Goal: Transaction & Acquisition: Purchase product/service

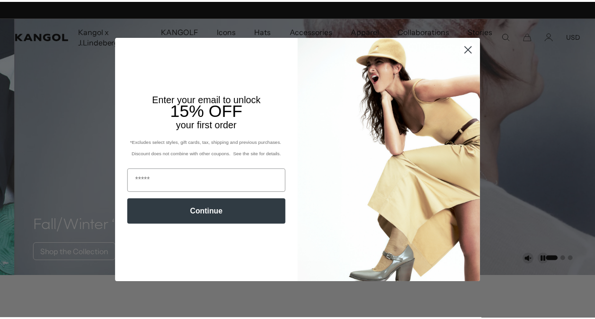
scroll to position [0, 195]
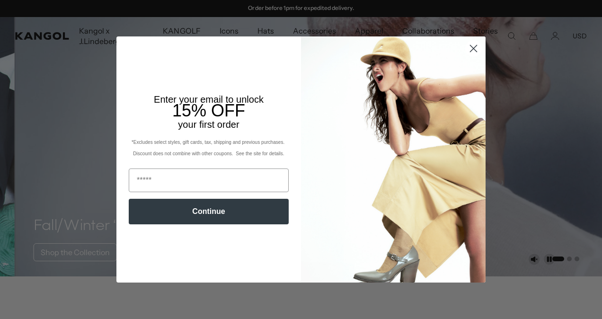
click at [472, 46] on icon "Close dialog" at bounding box center [474, 48] width 7 height 7
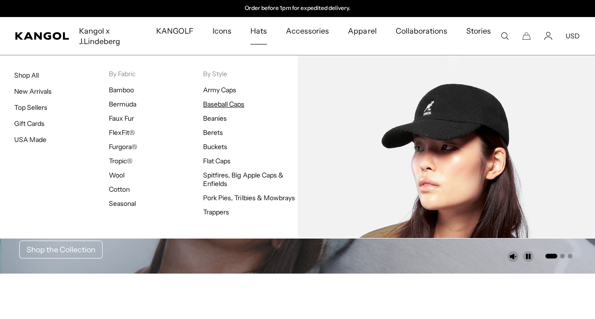
click at [227, 105] on link "Baseball Caps" at bounding box center [223, 104] width 41 height 9
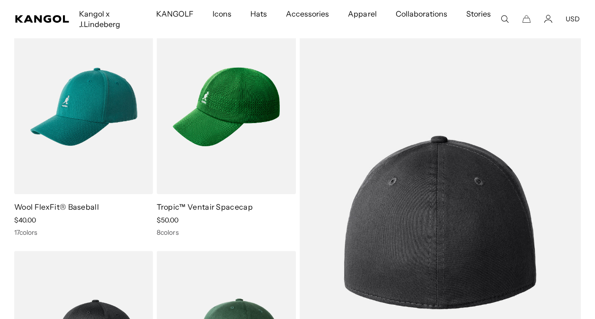
scroll to position [0, 195]
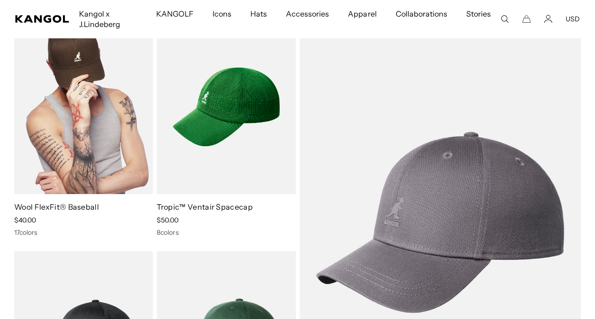
click at [91, 157] on img at bounding box center [83, 107] width 139 height 174
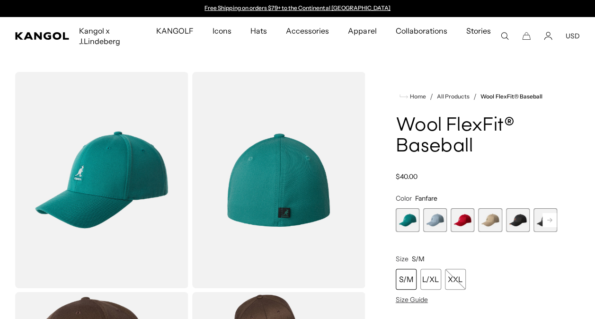
click at [490, 225] on span "4 of 17" at bounding box center [490, 220] width 24 height 24
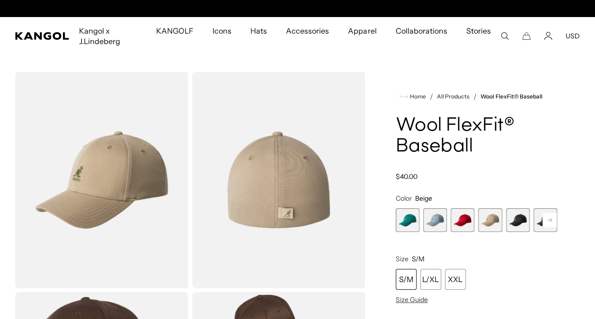
scroll to position [0, 195]
click at [467, 219] on span "3 of 17" at bounding box center [463, 220] width 24 height 24
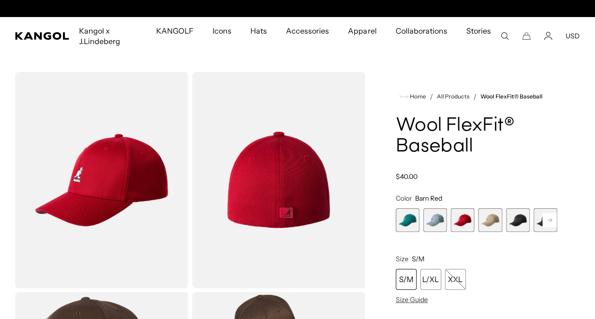
scroll to position [0, 195]
click at [552, 219] on rect at bounding box center [550, 220] width 14 height 14
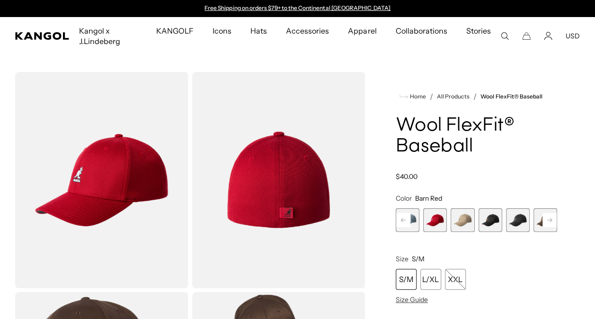
click at [552, 219] on rect at bounding box center [550, 220] width 14 height 14
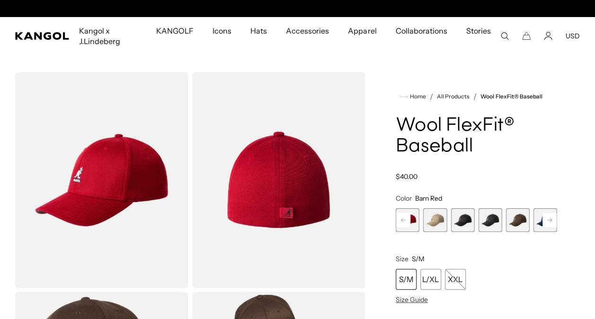
scroll to position [0, 195]
click at [552, 219] on rect at bounding box center [550, 220] width 14 height 14
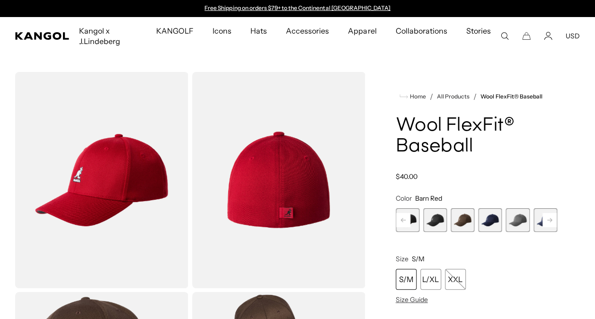
click at [552, 219] on rect at bounding box center [550, 220] width 14 height 14
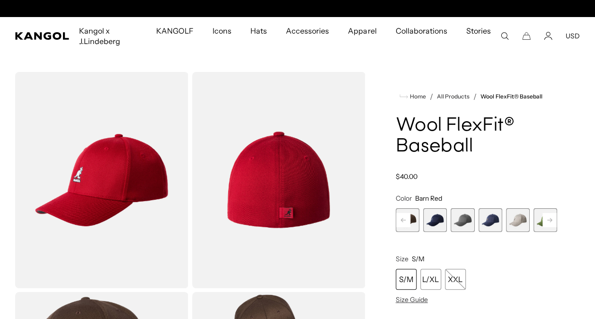
click at [552, 219] on rect at bounding box center [550, 220] width 14 height 14
click at [513, 222] on span "14 of 17" at bounding box center [518, 220] width 24 height 24
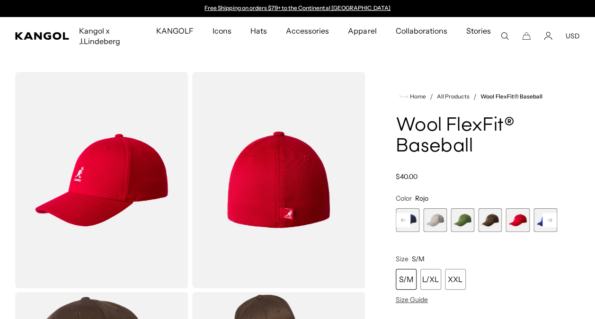
click at [549, 217] on rect at bounding box center [550, 220] width 14 height 14
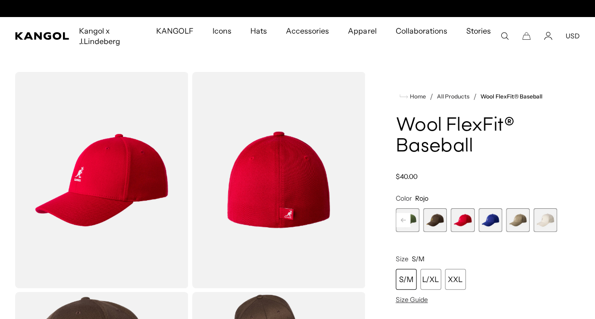
click at [549, 217] on span "17 of 17" at bounding box center [546, 220] width 24 height 24
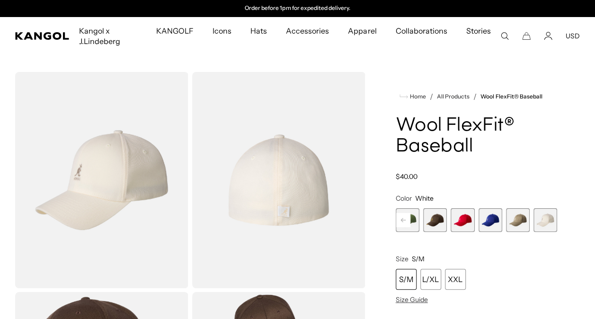
click at [549, 217] on span "17 of 17" at bounding box center [546, 220] width 24 height 24
click at [518, 220] on span "16 of 17" at bounding box center [518, 220] width 24 height 24
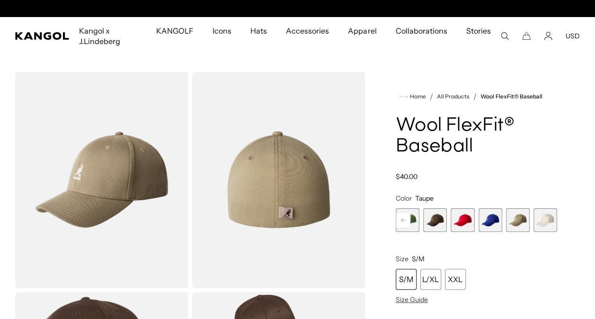
scroll to position [0, 195]
click at [490, 224] on span "15 of 17" at bounding box center [491, 220] width 24 height 24
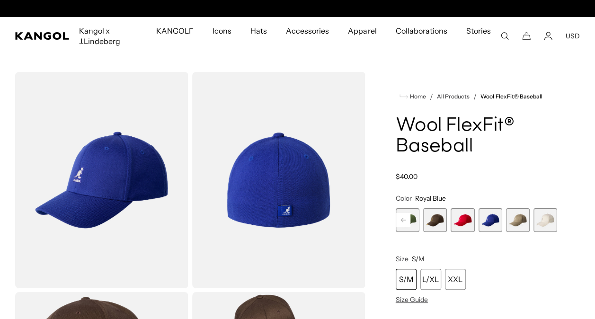
scroll to position [0, 195]
click at [466, 220] on span "14 of 17" at bounding box center [463, 220] width 24 height 24
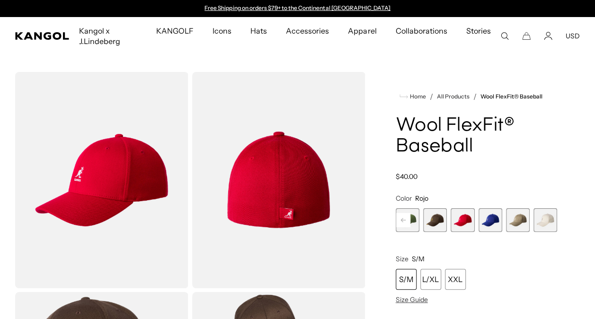
click at [441, 224] on span "13 of 17" at bounding box center [435, 220] width 24 height 24
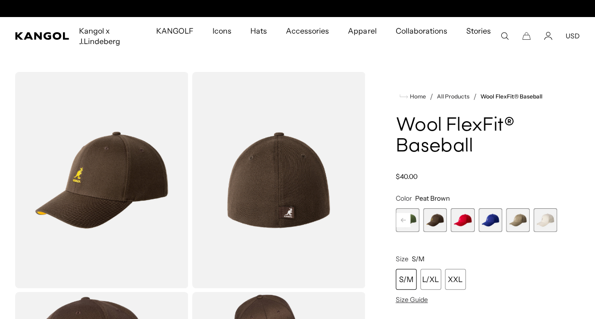
scroll to position [0, 195]
click at [404, 222] on rect at bounding box center [403, 220] width 14 height 14
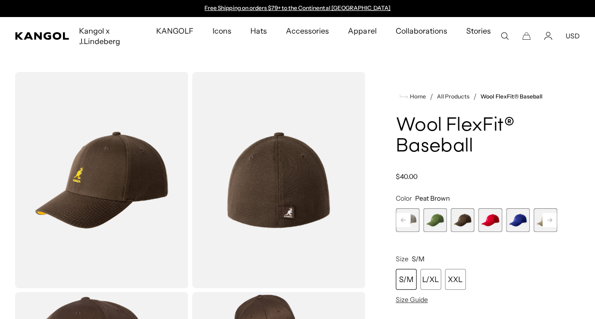
click at [436, 223] on span "12 of 17" at bounding box center [435, 220] width 24 height 24
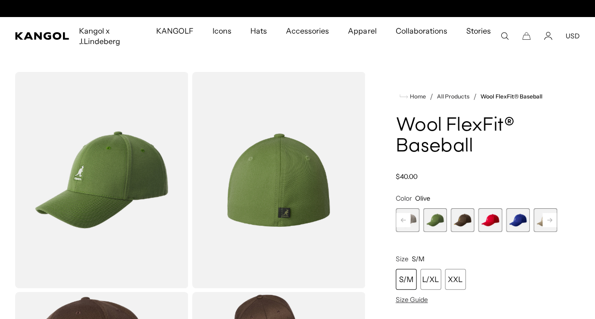
scroll to position [0, 195]
click at [403, 221] on rect at bounding box center [403, 220] width 14 height 14
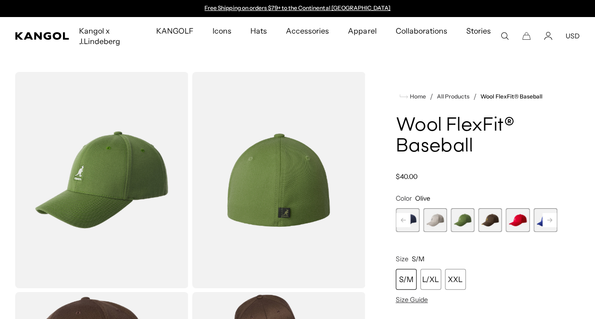
click at [436, 221] on span "11 of 17" at bounding box center [435, 220] width 24 height 24
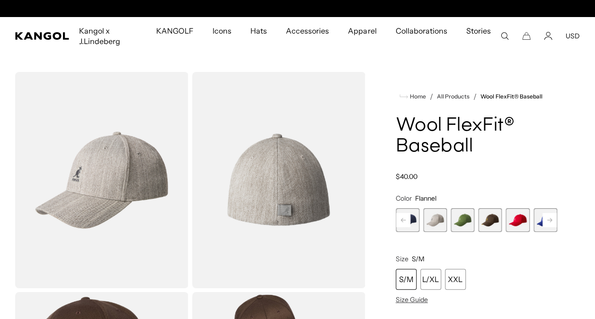
scroll to position [0, 195]
click at [403, 222] on rect at bounding box center [403, 220] width 14 height 14
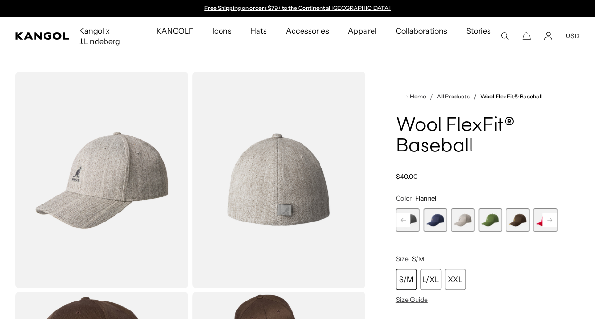
click at [434, 222] on span "10 of 17" at bounding box center [435, 220] width 24 height 24
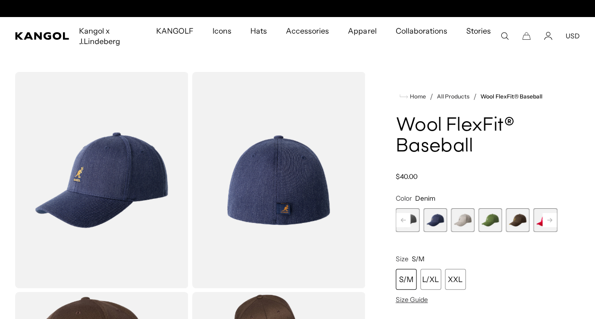
scroll to position [0, 195]
click at [403, 220] on rect at bounding box center [403, 220] width 14 height 14
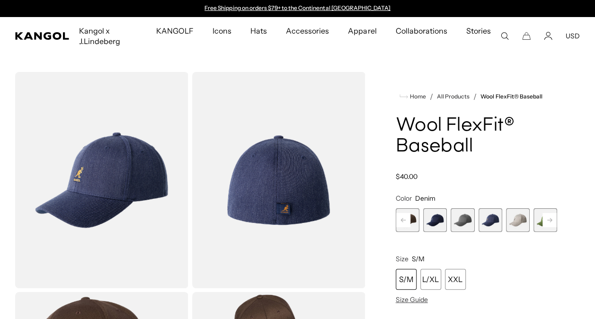
drag, startPoint x: 403, startPoint y: 220, endPoint x: 387, endPoint y: 238, distance: 23.8
click at [387, 238] on div "Home / All Products / Wool FlexFit® Baseball Wool FlexFit® Baseball Regular pri…" at bounding box center [476, 290] width 207 height 437
click at [436, 220] on span "8 of 17" at bounding box center [435, 220] width 24 height 24
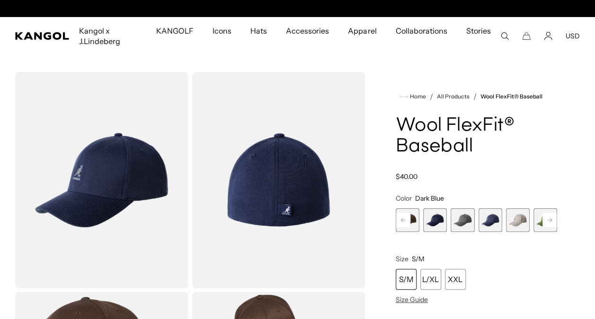
scroll to position [0, 195]
click at [398, 224] on rect at bounding box center [403, 220] width 14 height 14
click at [431, 221] on span "7 of 17" at bounding box center [435, 220] width 24 height 24
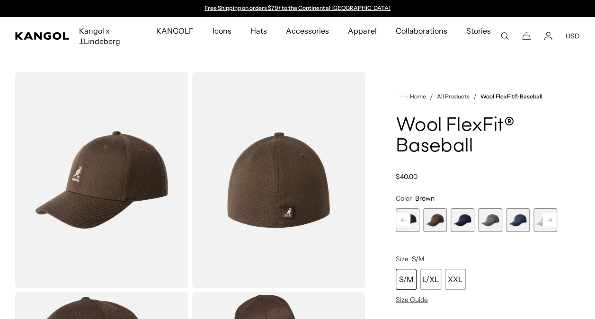
click at [405, 220] on rect at bounding box center [403, 220] width 14 height 14
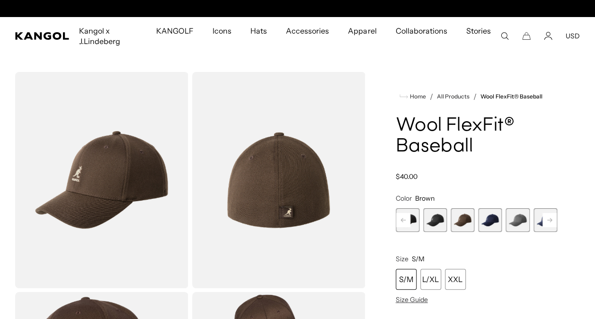
scroll to position [0, 195]
click at [438, 217] on span "6 of 17" at bounding box center [435, 220] width 24 height 24
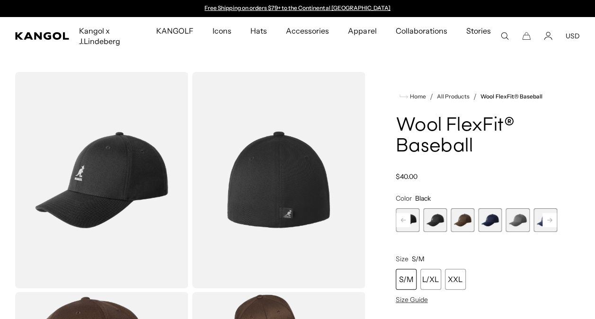
click at [405, 221] on rect at bounding box center [403, 220] width 14 height 14
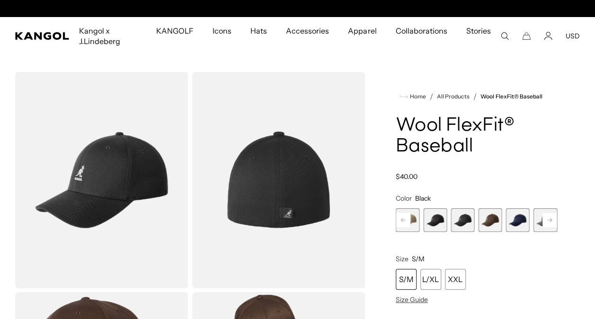
scroll to position [0, 195]
click at [431, 222] on span "5 of 17" at bounding box center [435, 220] width 24 height 24
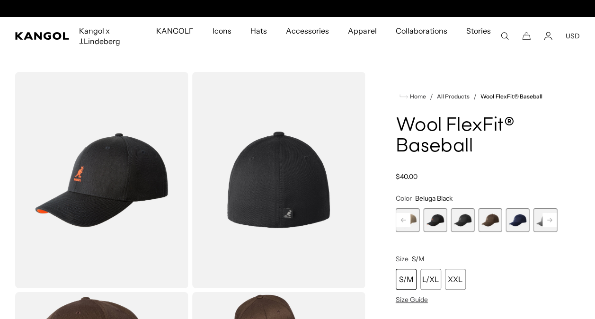
scroll to position [0, 195]
click at [404, 222] on rect at bounding box center [403, 220] width 14 height 14
click at [431, 222] on span "4 of 17" at bounding box center [435, 220] width 24 height 24
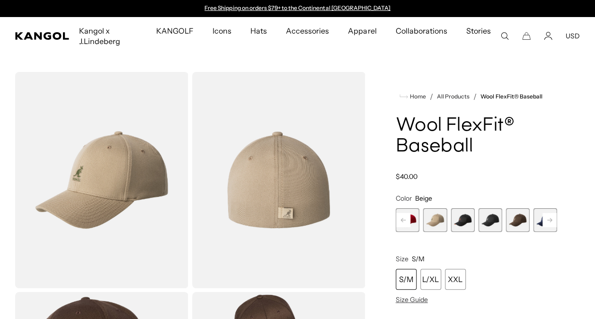
click at [402, 223] on rect at bounding box center [403, 220] width 14 height 14
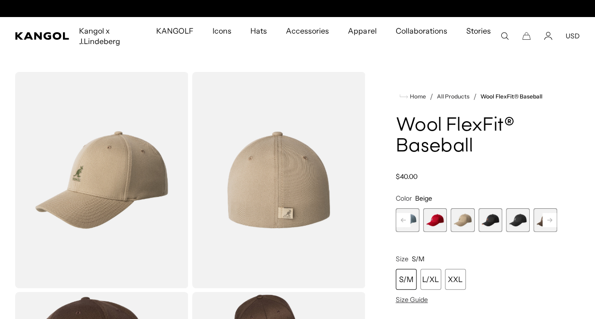
scroll to position [0, 195]
click at [434, 221] on span "3 of 17" at bounding box center [435, 220] width 24 height 24
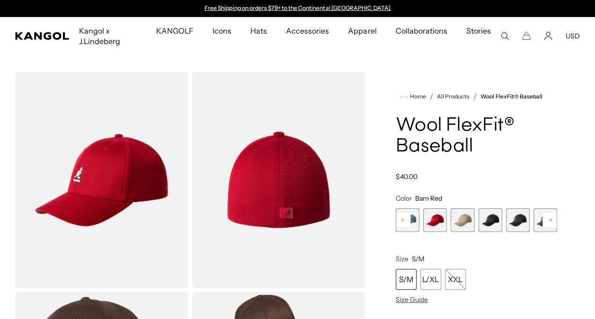
click at [403, 223] on rect at bounding box center [403, 220] width 14 height 14
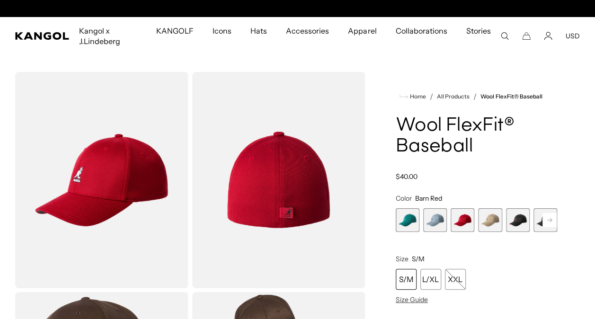
scroll to position [0, 195]
click at [434, 220] on span "2 of 17" at bounding box center [435, 220] width 24 height 24
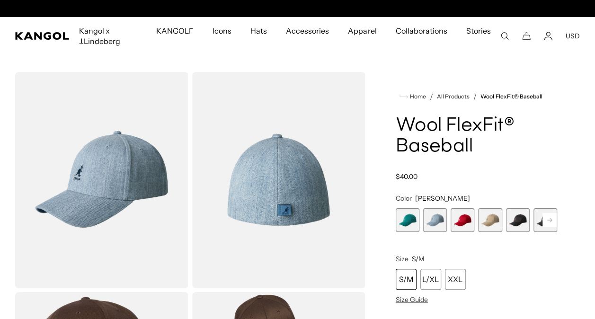
scroll to position [0, 195]
click at [403, 226] on span "1 of 17" at bounding box center [408, 220] width 24 height 24
